Goal: Subscribe to service/newsletter

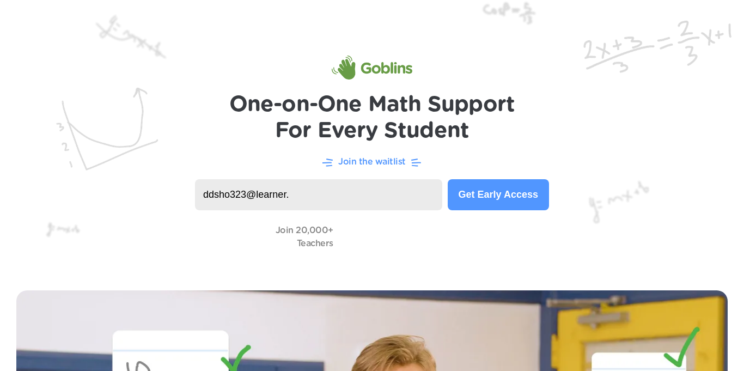
click at [465, 193] on button "Get Early Access" at bounding box center [498, 194] width 101 height 31
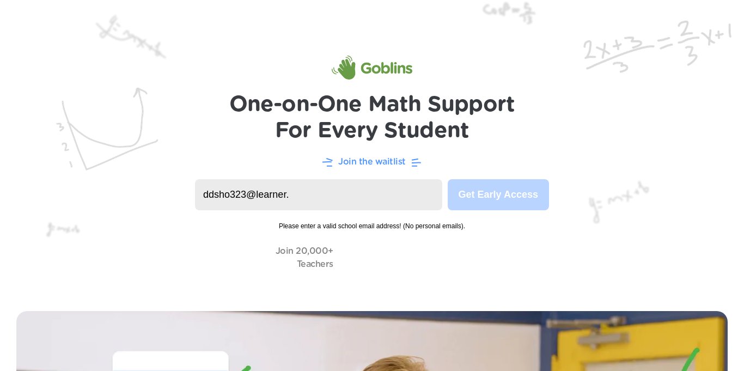
click at [380, 160] on p "Join the waitlist" at bounding box center [372, 161] width 68 height 13
click at [9, 19] on img at bounding box center [372, 147] width 744 height 295
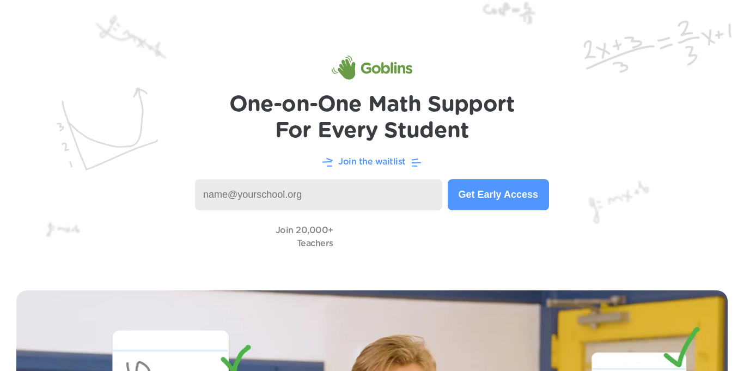
click at [224, 191] on input at bounding box center [318, 194] width 247 height 31
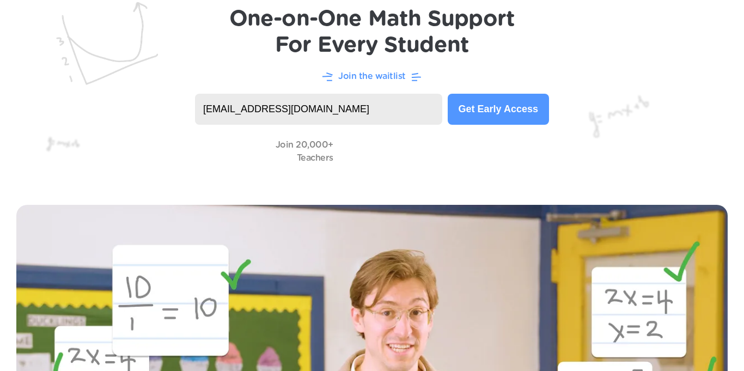
scroll to position [91, 0]
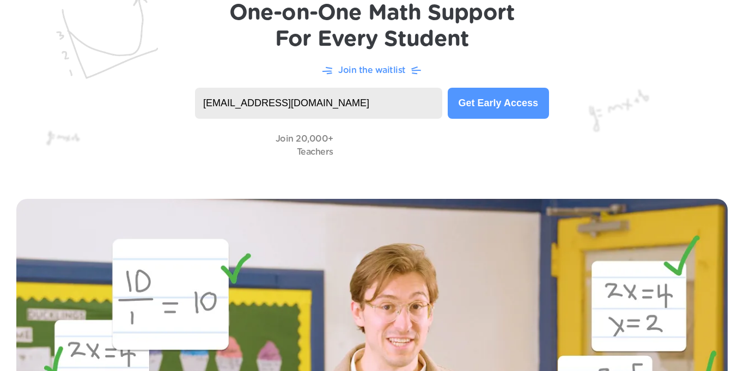
type input "ddsho323@learner.dvusd.org"
click at [513, 104] on button "Get Early Access" at bounding box center [498, 103] width 101 height 31
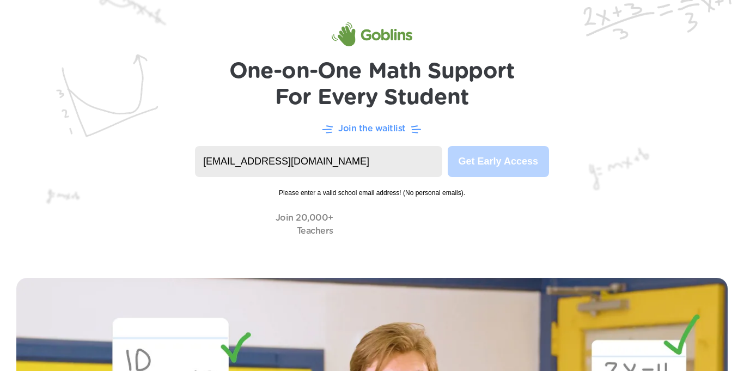
scroll to position [0, 0]
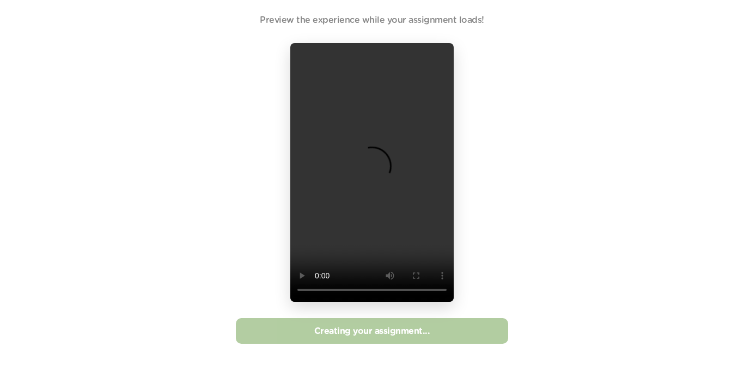
scroll to position [13, 0]
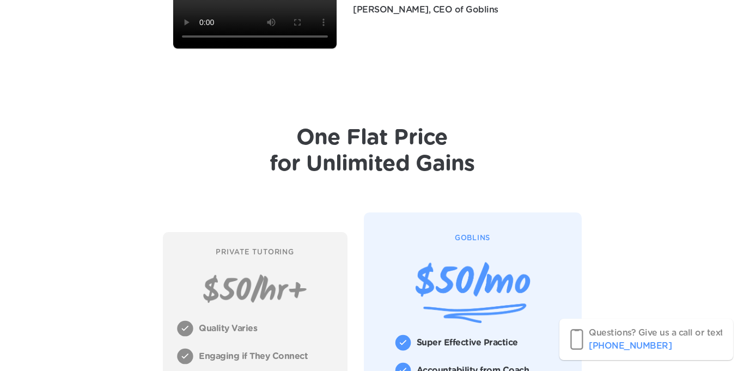
scroll to position [3446, 0]
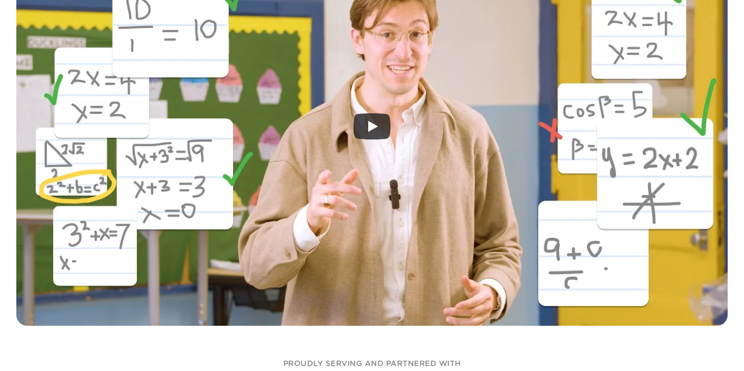
scroll to position [363, 0]
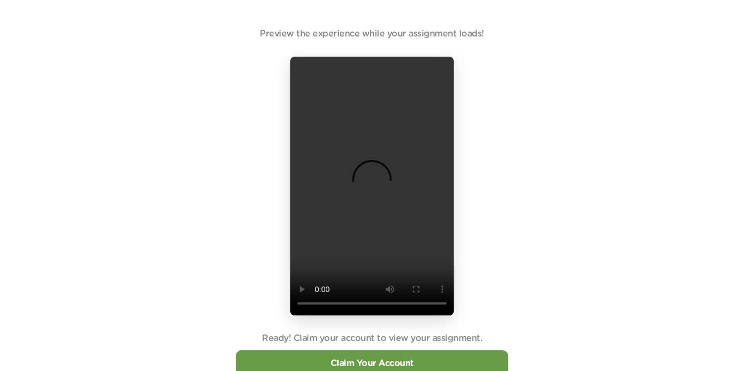
scroll to position [32, 0]
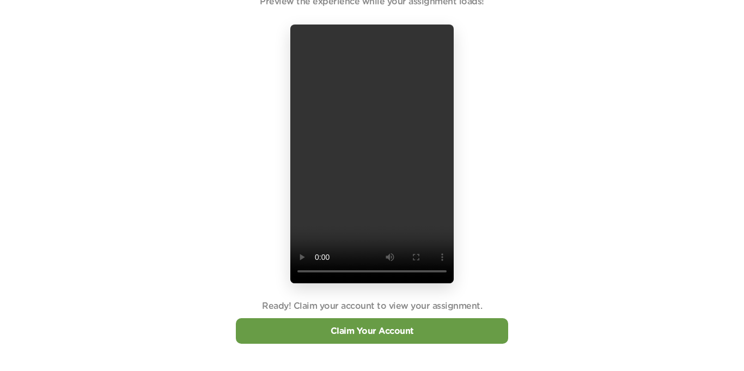
click at [441, 336] on p "Claim Your Account" at bounding box center [372, 331] width 272 height 13
